Goal: Task Accomplishment & Management: Use online tool/utility

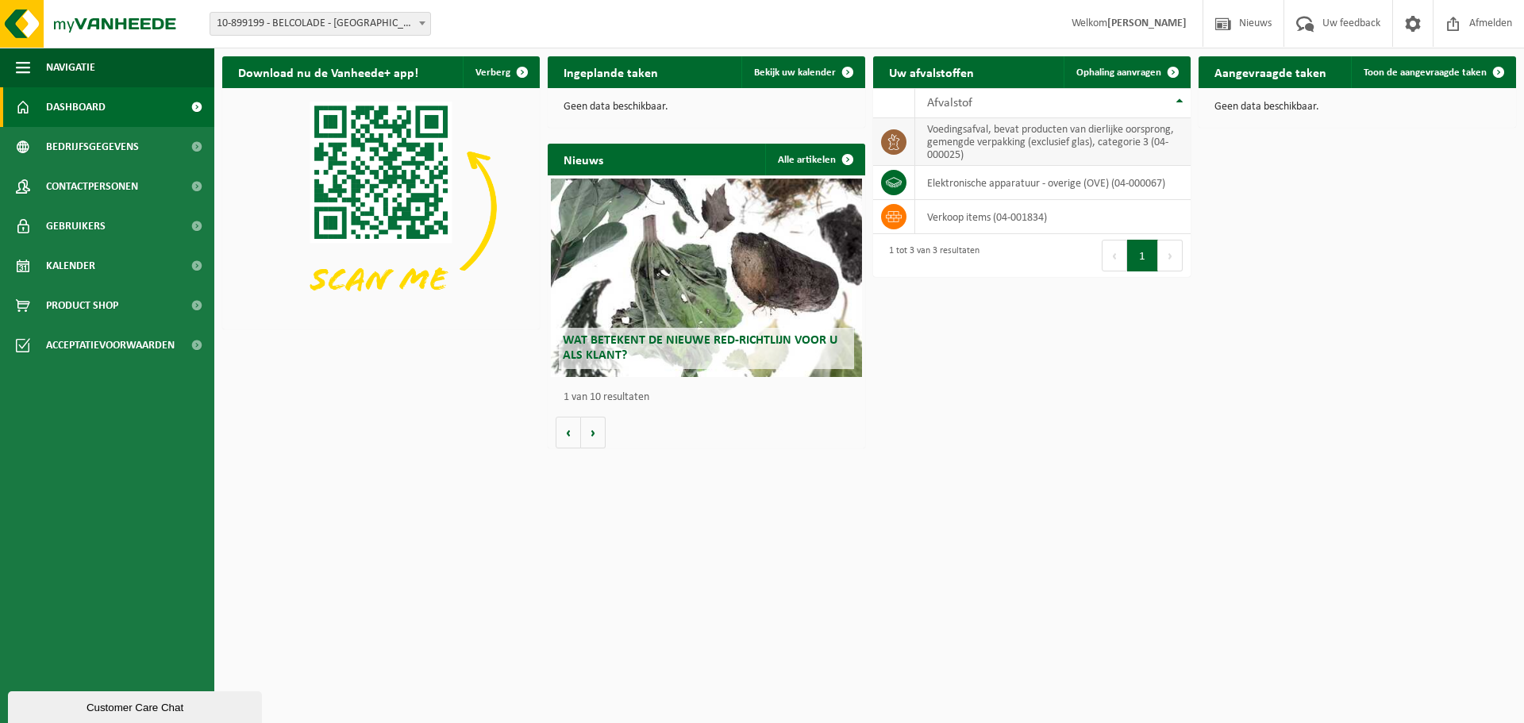
click at [973, 151] on td "voedingsafval, bevat producten van dierlijke oorsprong, gemengde verpakking (ex…" at bounding box center [1052, 142] width 275 height 48
click at [1113, 67] on span "Ophaling aanvragen" at bounding box center [1118, 72] width 85 height 10
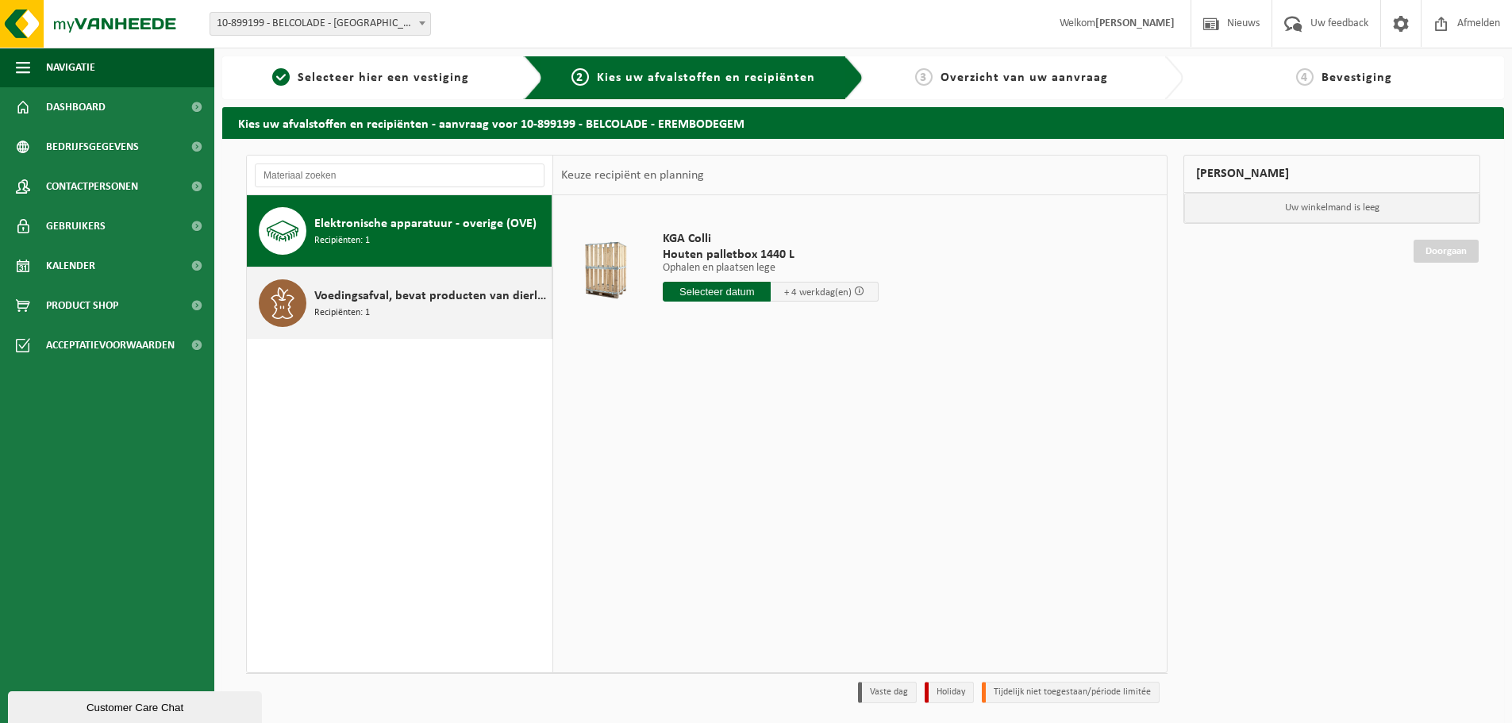
click at [405, 314] on div "Voedingsafval, bevat producten van dierlijke oorsprong, gemengde verpakking (ex…" at bounding box center [430, 303] width 233 height 48
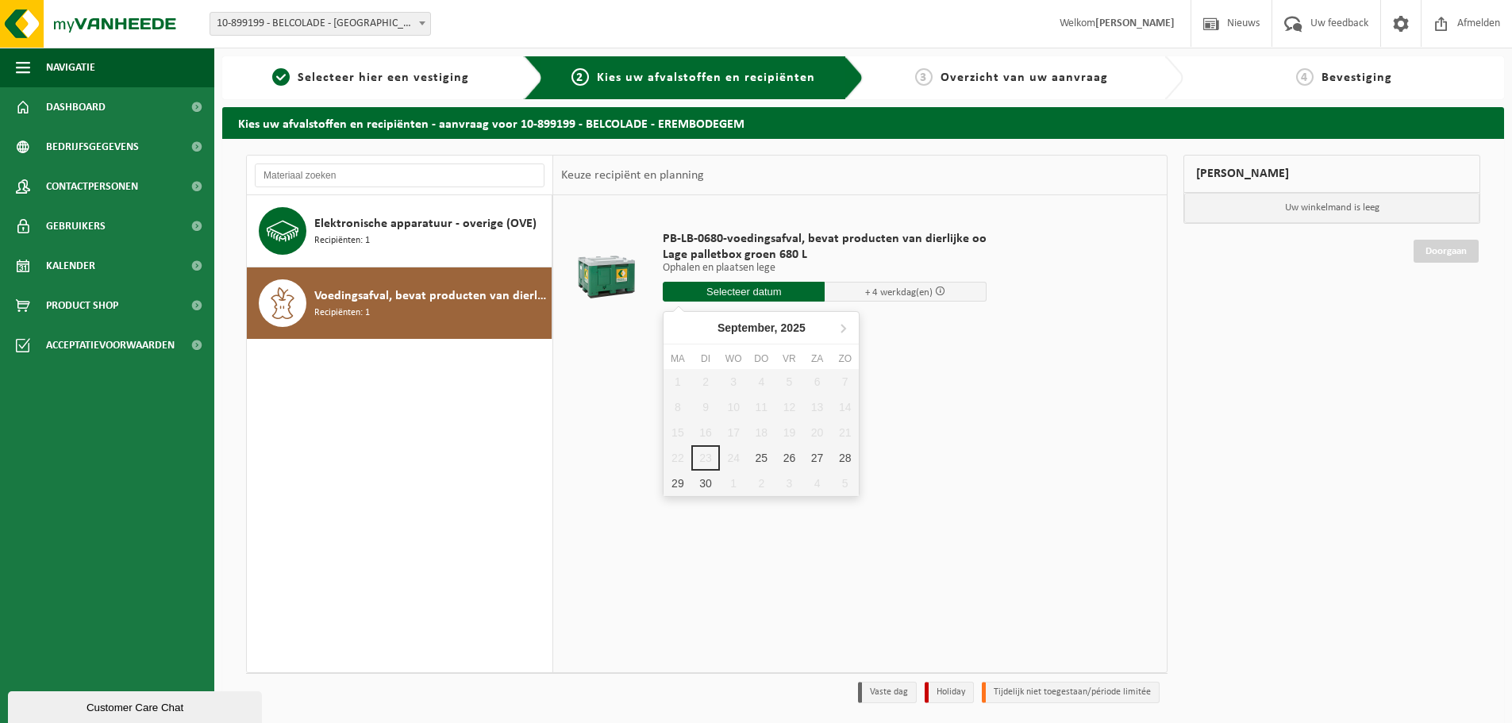
click at [751, 295] on input "text" at bounding box center [744, 292] width 162 height 20
click at [765, 458] on div "25" at bounding box center [762, 457] width 28 height 25
type input "Van 2025-09-25"
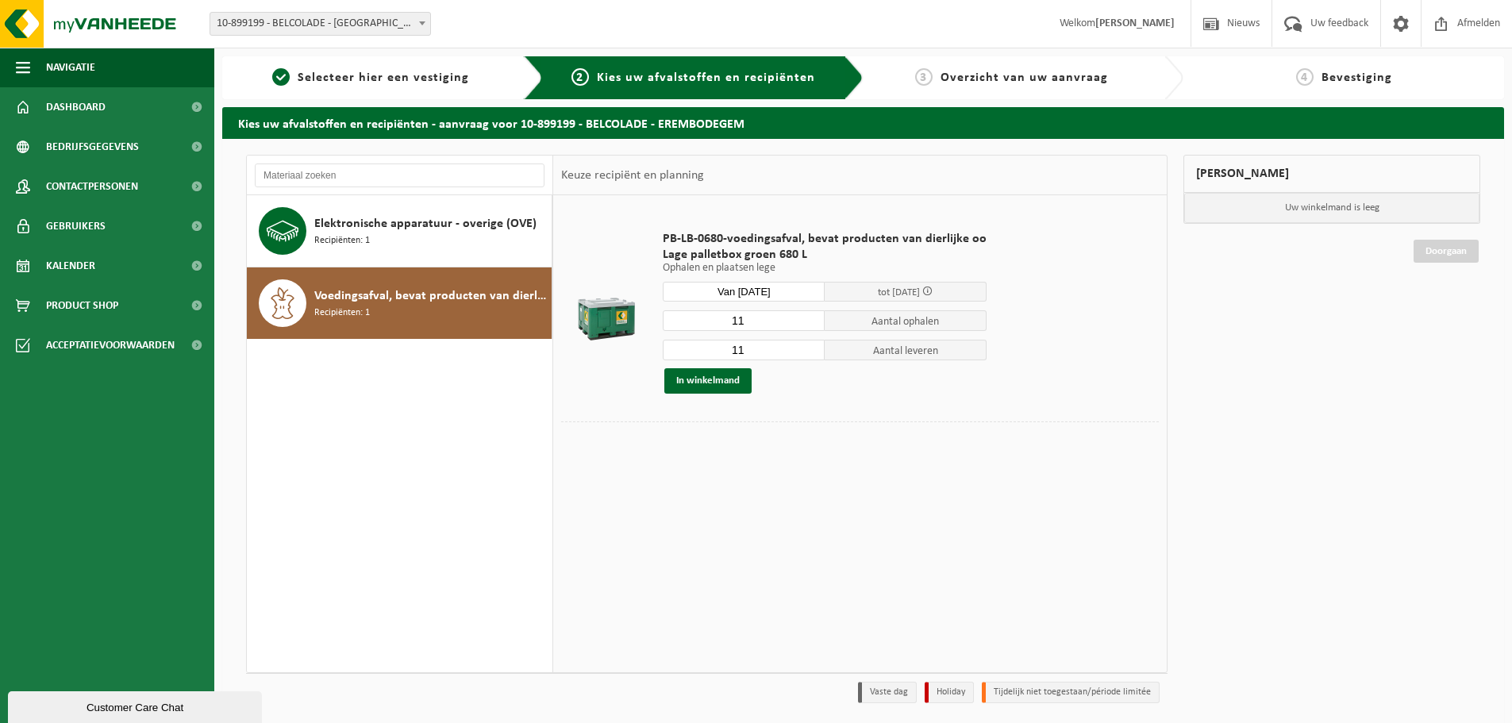
click at [742, 329] on input "11" at bounding box center [744, 320] width 162 height 21
type input "1"
type input "8"
click at [733, 382] on button "In winkelmand" at bounding box center [707, 380] width 87 height 25
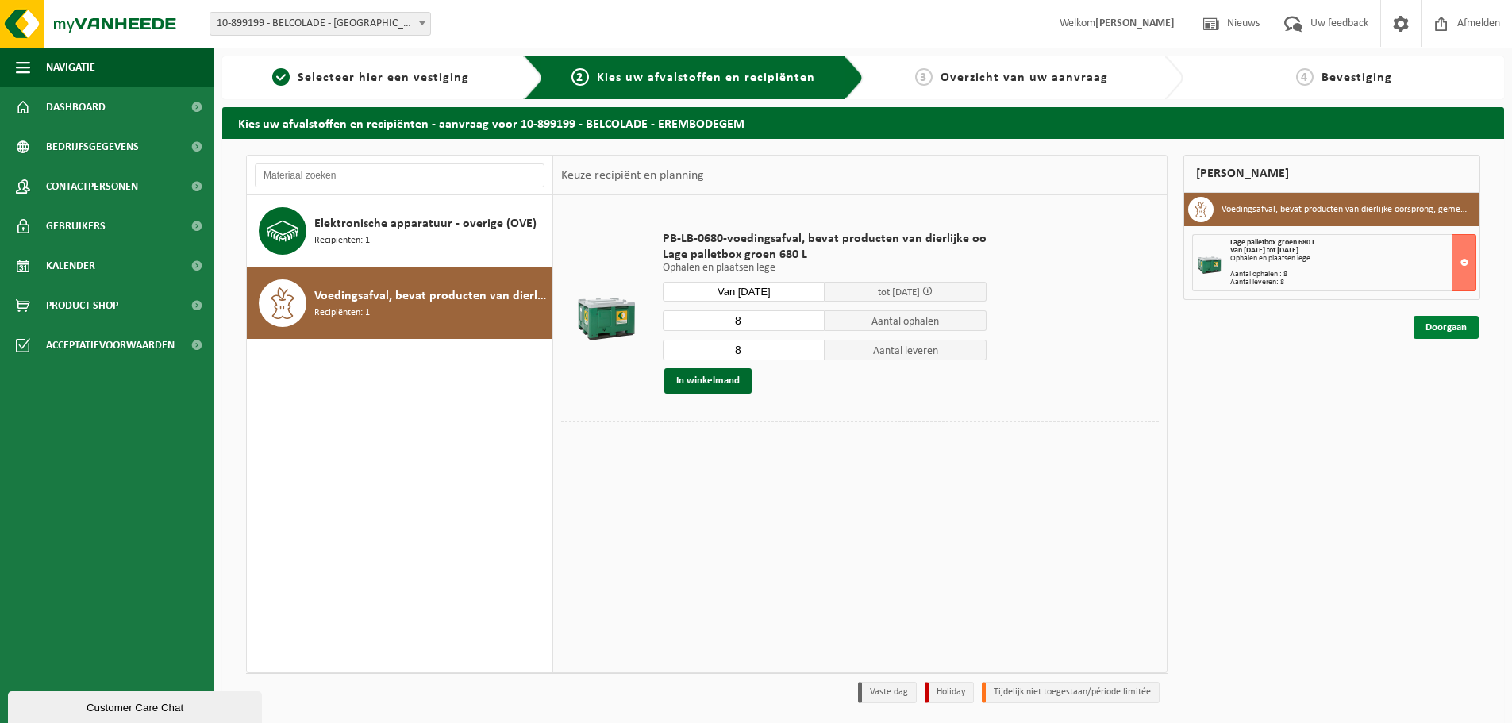
click at [1468, 329] on link "Doorgaan" at bounding box center [1445, 327] width 65 height 23
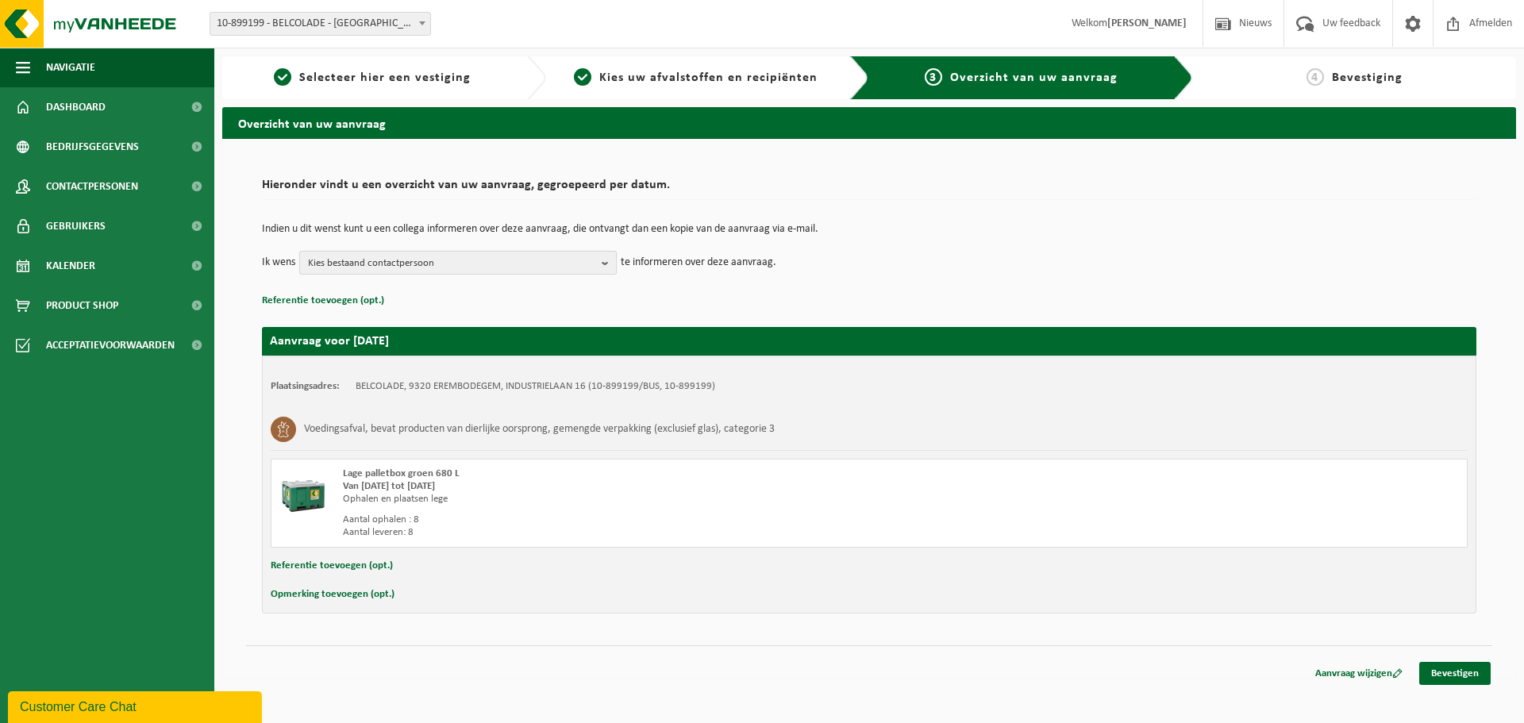
click at [564, 263] on span "Kies bestaand contactpersoon" at bounding box center [451, 264] width 287 height 24
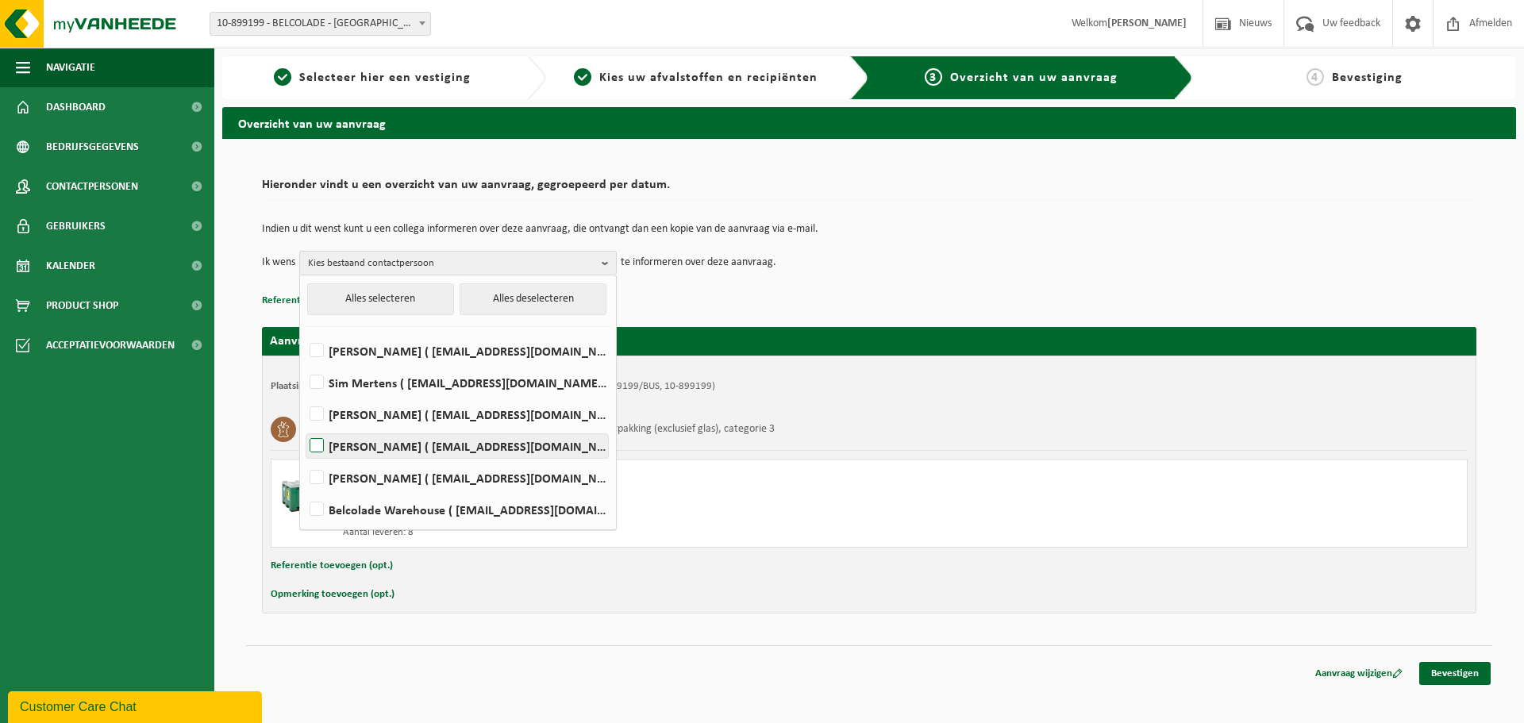
click at [327, 448] on label "[PERSON_NAME] ( [EMAIL_ADDRESS][DOMAIN_NAME] )" at bounding box center [457, 446] width 302 height 24
click at [304, 426] on input "[PERSON_NAME] ( [EMAIL_ADDRESS][DOMAIN_NAME] )" at bounding box center [303, 425] width 1 height 1
checkbox input "true"
click at [1045, 443] on div "Voedingsafval, bevat producten van dierlijke oorsprong, gemengde verpakking (ex…" at bounding box center [869, 429] width 1197 height 41
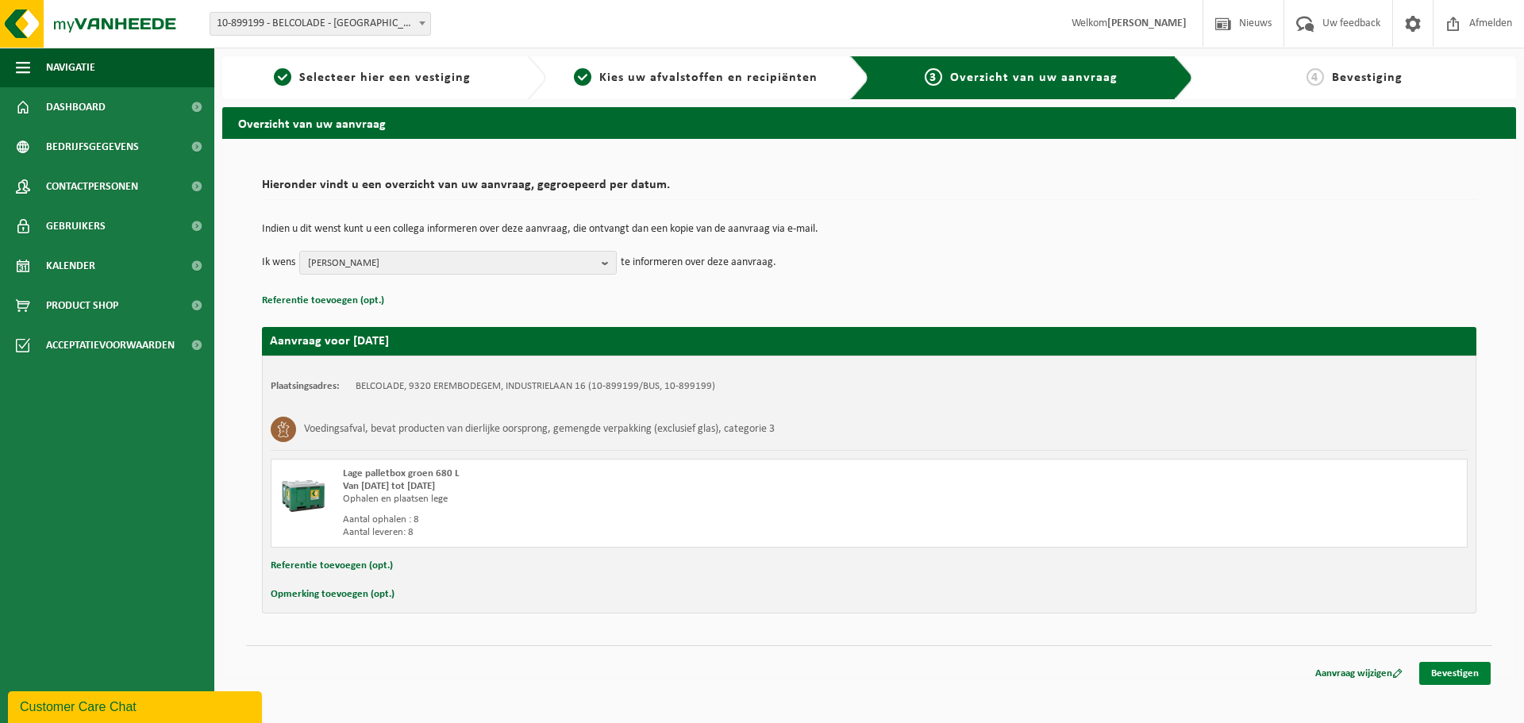
click at [1439, 675] on link "Bevestigen" at bounding box center [1454, 673] width 71 height 23
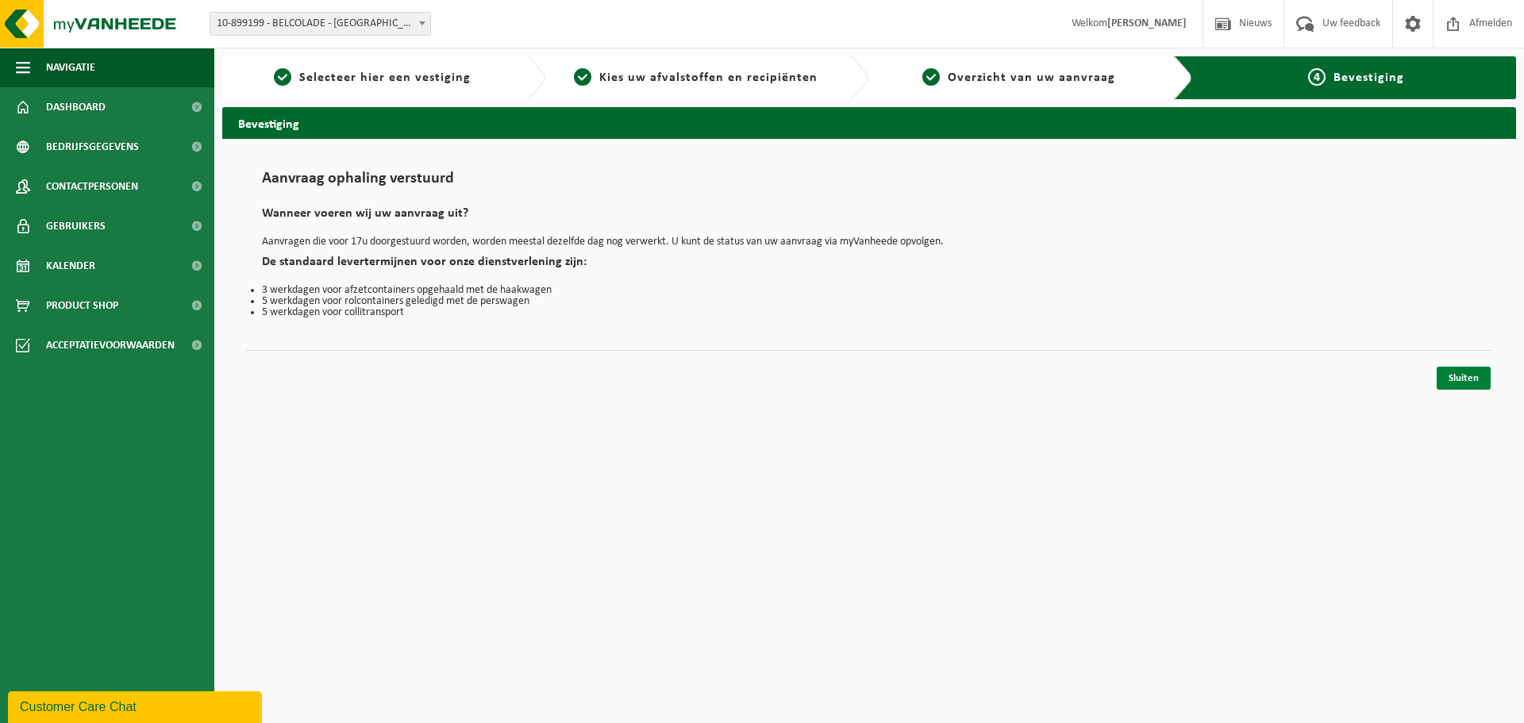
click at [1468, 374] on link "Sluiten" at bounding box center [1463, 378] width 54 height 23
